Goal: Check status

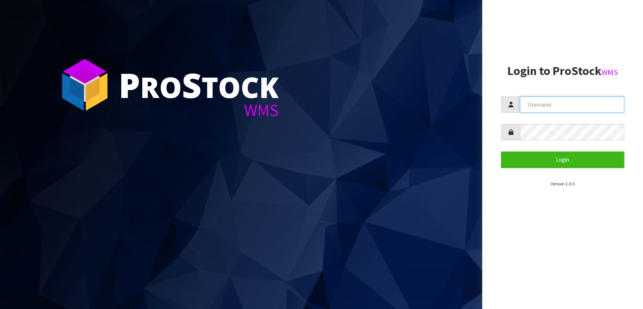
type input "[PERSON_NAME][EMAIL_ADDRESS][DOMAIN_NAME]"
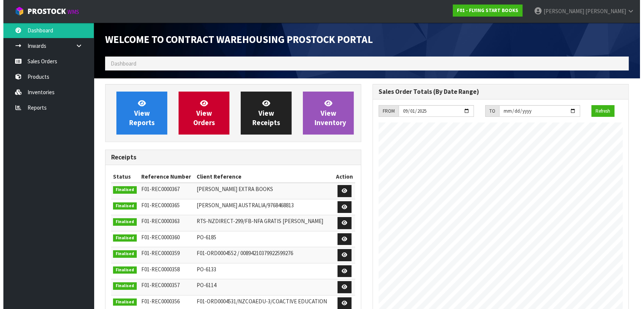
scroll to position [417, 267]
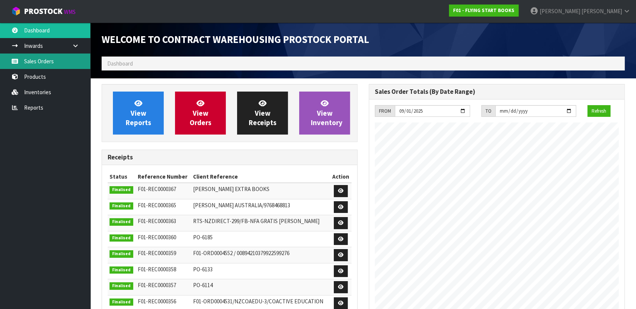
click at [50, 62] on link "Sales Orders" at bounding box center [45, 60] width 90 height 15
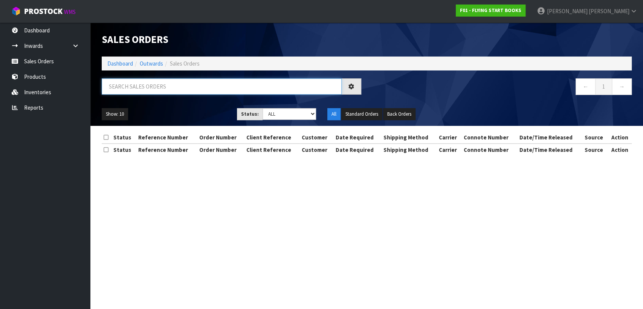
click at [162, 84] on input "text" at bounding box center [222, 86] width 240 height 16
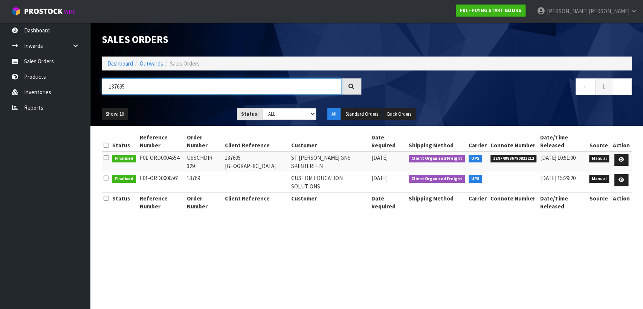
click at [129, 87] on input "137695" at bounding box center [222, 86] width 240 height 16
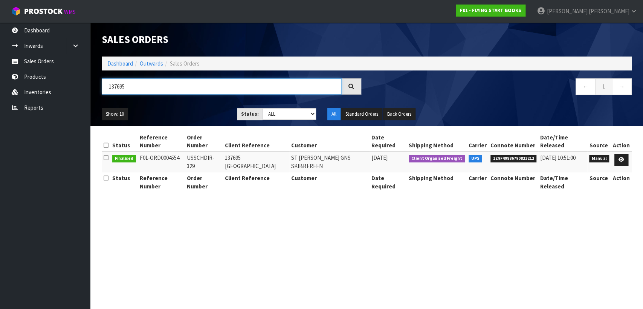
type input "137695"
drag, startPoint x: 482, startPoint y: 151, endPoint x: 527, endPoint y: 153, distance: 45.2
click at [527, 154] on li "1Z9F49886790823212" at bounding box center [513, 158] width 46 height 8
copy span "1Z9F49886790823212"
